Goal: Task Accomplishment & Management: Use online tool/utility

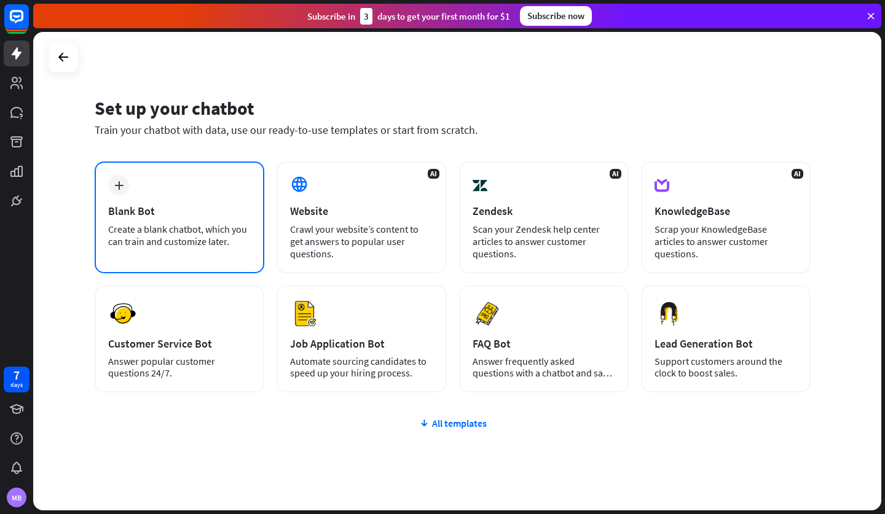
click at [117, 192] on div "plus" at bounding box center [118, 185] width 21 height 21
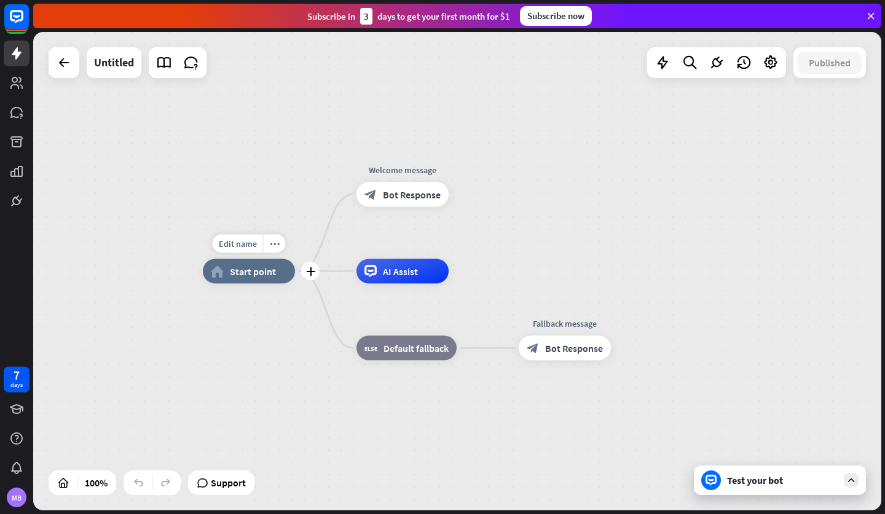
click at [260, 277] on span "Start point" at bounding box center [253, 271] width 46 height 12
click at [751, 486] on div "Test your bot" at bounding box center [782, 480] width 111 height 12
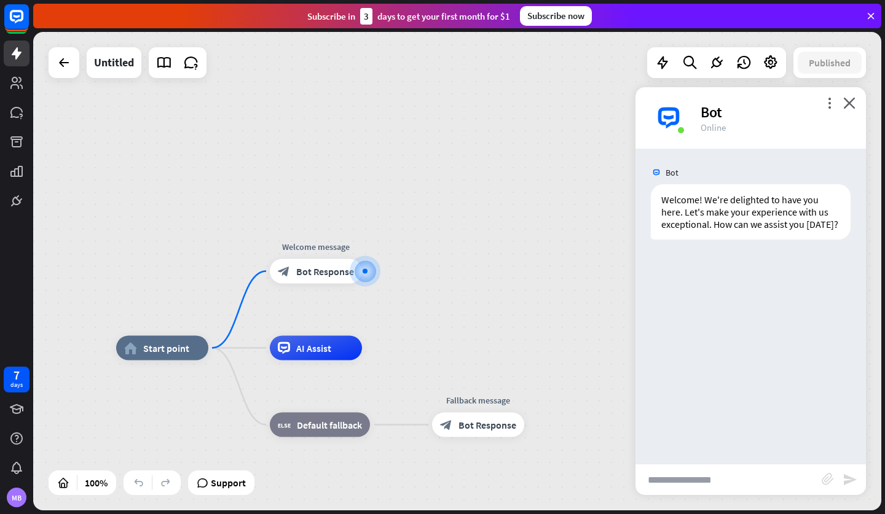
click at [751, 486] on input "text" at bounding box center [728, 480] width 186 height 31
click at [730, 488] on input "text" at bounding box center [728, 480] width 186 height 31
type input "**"
